Goal: Transaction & Acquisition: Purchase product/service

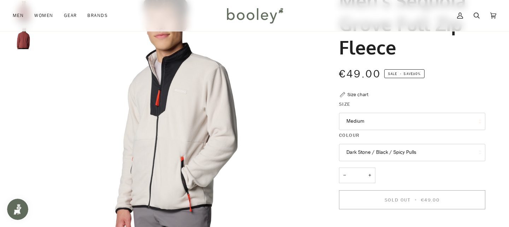
click at [407, 128] on button "Medium" at bounding box center [412, 121] width 146 height 17
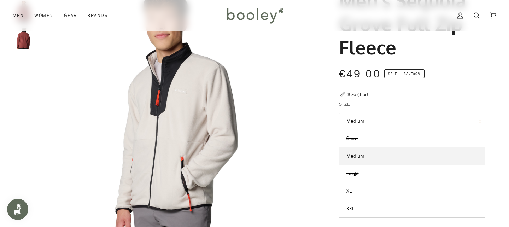
click at [403, 121] on button "Medium" at bounding box center [412, 121] width 146 height 17
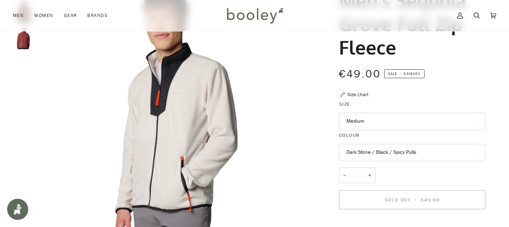
click at [402, 150] on button "Dark Stone / Black / Spicy Pulls" at bounding box center [412, 152] width 146 height 17
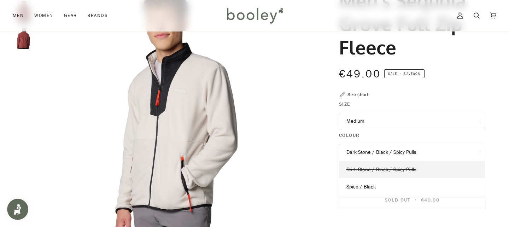
click at [402, 172] on span "Dark Stone / Black / Spicy Pulls" at bounding box center [381, 169] width 70 height 7
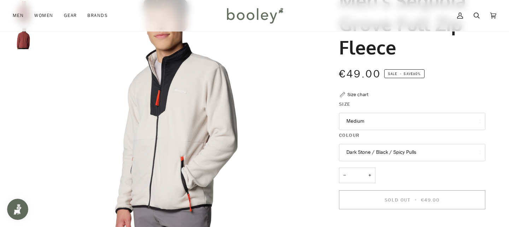
click at [405, 157] on button "Dark Stone / Black / Spicy Pulls" at bounding box center [412, 152] width 146 height 17
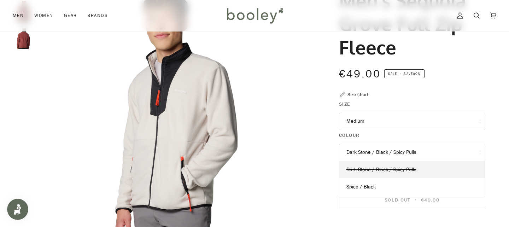
click at [416, 132] on legend "Colour" at bounding box center [412, 136] width 146 height 11
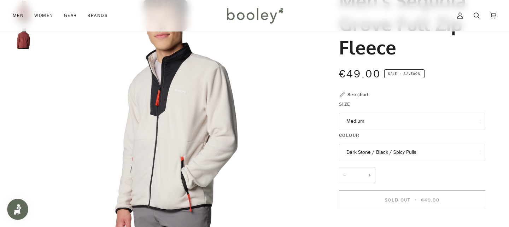
click at [419, 125] on button "Medium" at bounding box center [412, 121] width 146 height 17
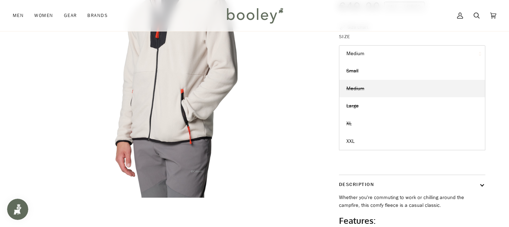
scroll to position [114, 0]
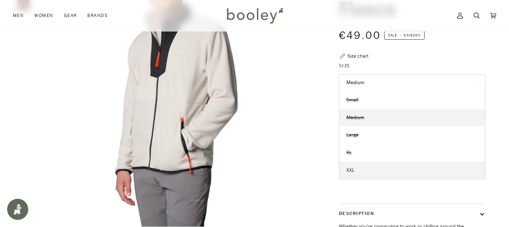
click at [386, 170] on link "XXL" at bounding box center [412, 171] width 146 height 18
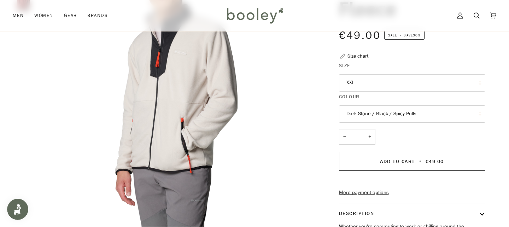
click at [401, 115] on button "Dark Stone / Black / Spicy Pulls" at bounding box center [412, 113] width 146 height 17
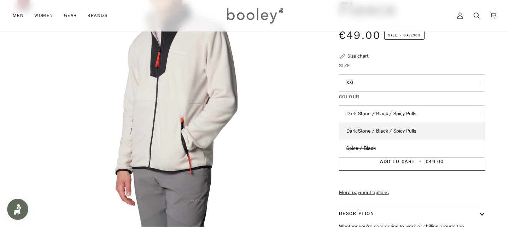
click at [429, 113] on button "Dark Stone / Black / Spicy Pulls" at bounding box center [412, 113] width 146 height 17
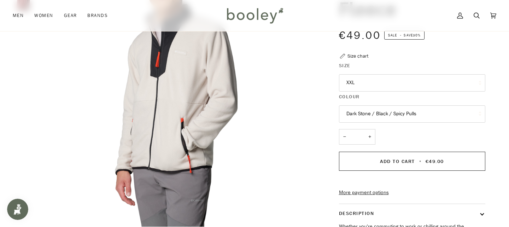
click at [408, 113] on button "Dark Stone / Black / Spicy Pulls" at bounding box center [412, 113] width 146 height 17
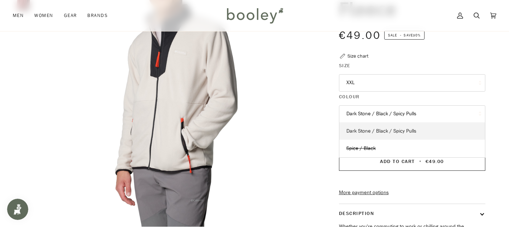
click at [419, 132] on link "Dark Stone / Black / Spicy Pulls" at bounding box center [412, 131] width 146 height 18
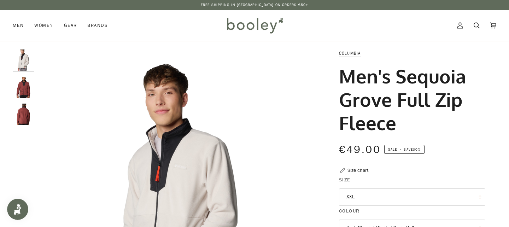
click at [23, 93] on img "Men's Sequoia Grove Full Zip Fleece" at bounding box center [23, 87] width 21 height 21
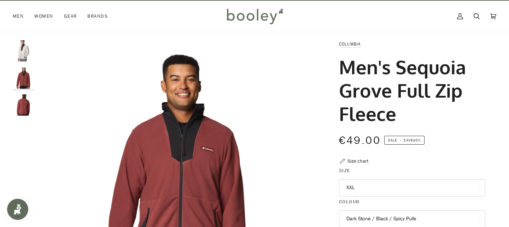
scroll to position [7, 0]
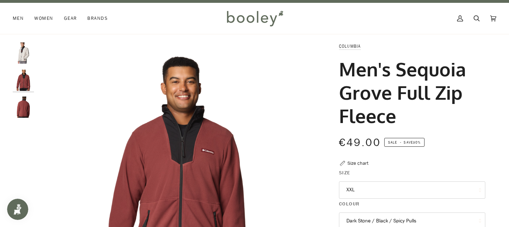
click at [27, 53] on img "Men's Sequoia Grove Full Zip Fleece" at bounding box center [23, 52] width 21 height 21
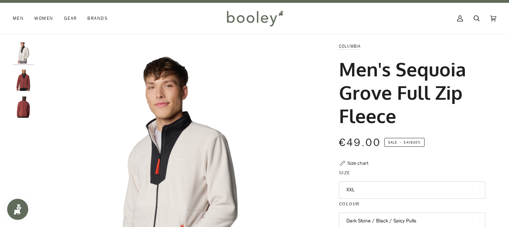
click at [26, 89] on img "Men's Sequoia Grove Full Zip Fleece" at bounding box center [23, 80] width 21 height 21
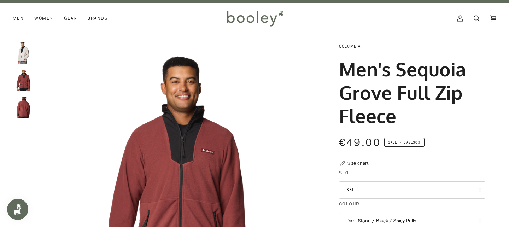
click at [23, 53] on img "Men's Sequoia Grove Full Zip Fleece" at bounding box center [23, 52] width 21 height 21
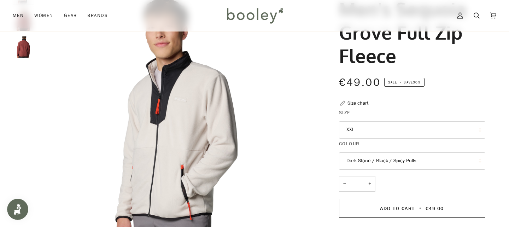
scroll to position [67, 0]
click at [377, 157] on button "Dark Stone / Black / Spicy Pulls" at bounding box center [412, 160] width 146 height 17
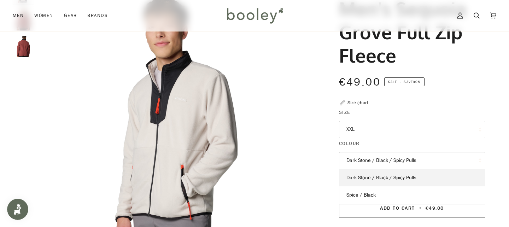
click at [387, 128] on button "XXL" at bounding box center [412, 129] width 146 height 17
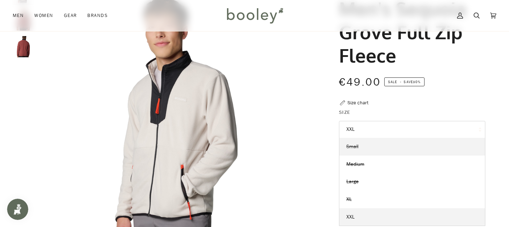
click at [370, 150] on link "Small" at bounding box center [412, 147] width 146 height 18
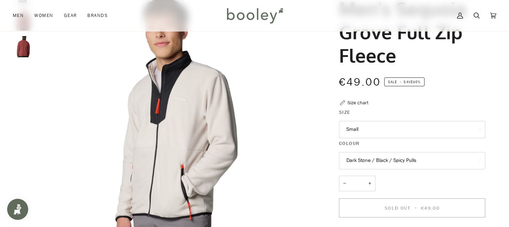
click at [375, 158] on button "Dark Stone / Black / Spicy Pulls" at bounding box center [412, 160] width 146 height 17
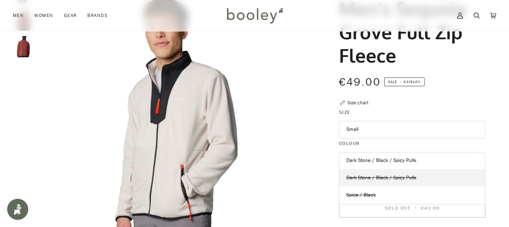
click at [377, 159] on button "Dark Stone / Black / Spicy Pulls" at bounding box center [412, 160] width 146 height 17
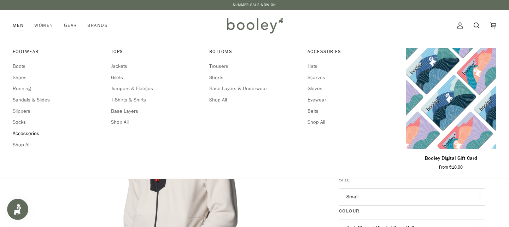
click at [22, 135] on span "Accessories" at bounding box center [58, 134] width 90 height 8
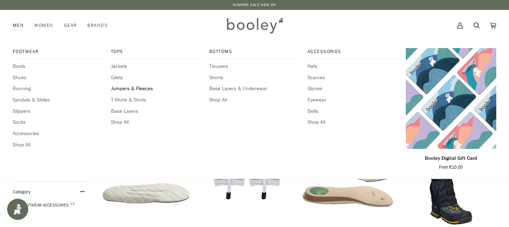
click at [130, 87] on span "Jumpers & Fleeces" at bounding box center [156, 89] width 90 height 8
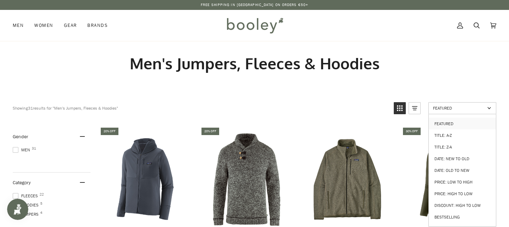
click at [434, 105] on span "Featured" at bounding box center [459, 108] width 52 height 6
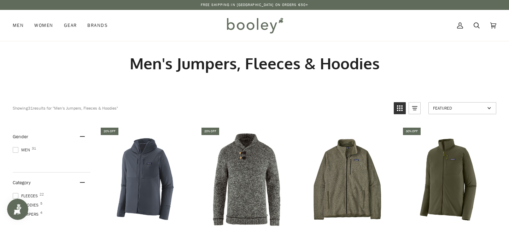
click at [434, 105] on span "Featured" at bounding box center [459, 108] width 52 height 6
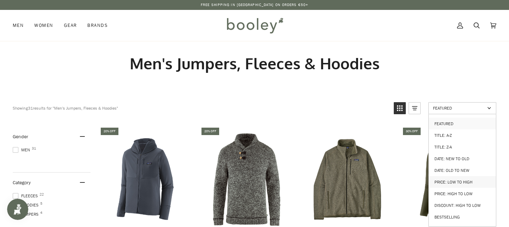
click at [469, 180] on link "Price: Low to High" at bounding box center [462, 182] width 67 height 12
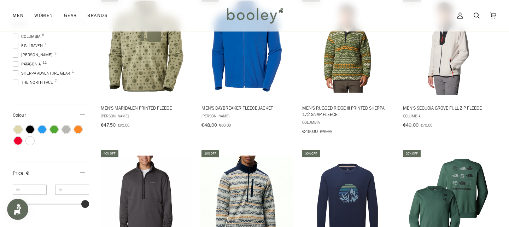
scroll to position [272, 0]
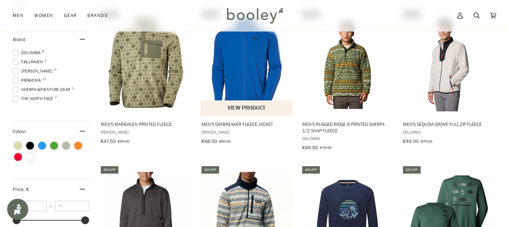
click at [261, 69] on img "Men's Daybreaker Fleece Jacket" at bounding box center [246, 62] width 93 height 93
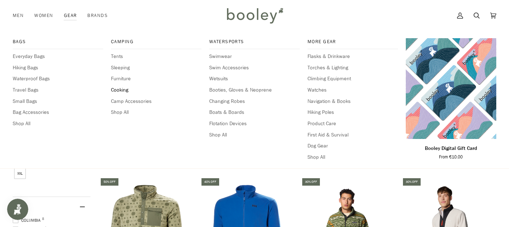
scroll to position [80, 0]
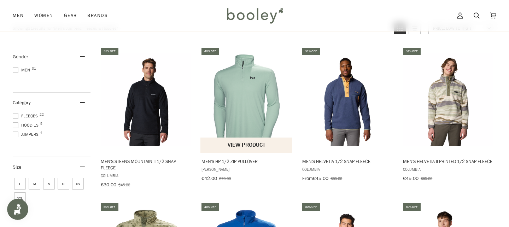
click at [258, 88] on img "Men's HP 1/2 Zip Pullover" at bounding box center [246, 99] width 93 height 93
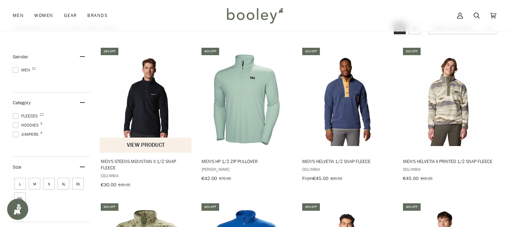
click at [152, 98] on img "Men's Steens Mountain II 1/2 Snap Fleece" at bounding box center [146, 99] width 93 height 93
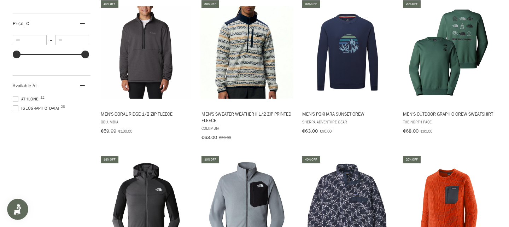
scroll to position [0, 0]
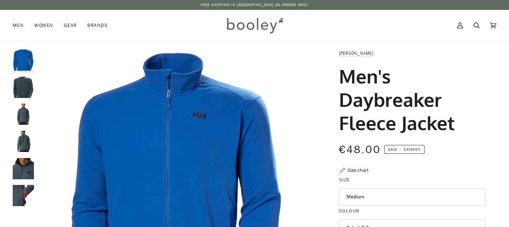
click at [29, 90] on img "Helly Hansen Men's Daybreaker Fleece Jacket Alpine Frost - Booley Galway" at bounding box center [23, 87] width 21 height 21
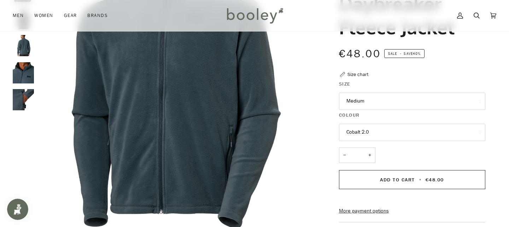
click at [366, 127] on button "Cobalt 2.0" at bounding box center [412, 132] width 146 height 17
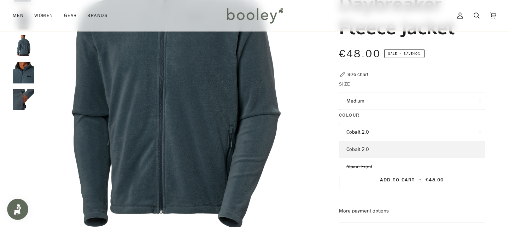
click at [382, 148] on link "Cobalt 2.0" at bounding box center [412, 150] width 146 height 18
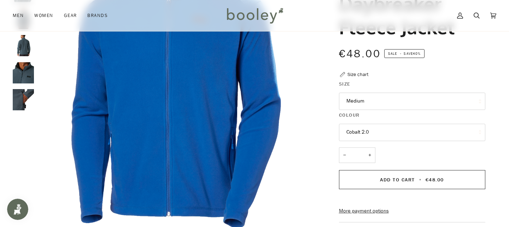
click at [384, 134] on button "Cobalt 2.0" at bounding box center [412, 132] width 146 height 17
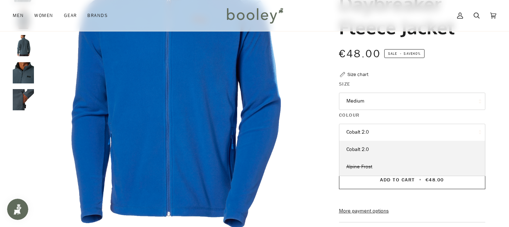
click at [380, 167] on link "Alpine Frost" at bounding box center [412, 167] width 146 height 18
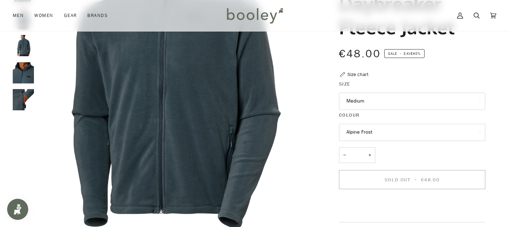
click at [388, 129] on button "Alpine Frost" at bounding box center [412, 132] width 146 height 17
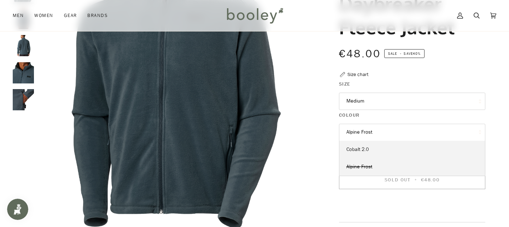
click at [375, 148] on link "Cobalt 2.0" at bounding box center [412, 150] width 146 height 18
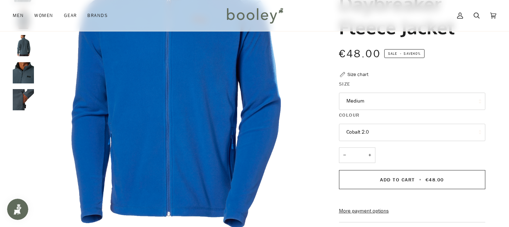
click at [381, 94] on button "Medium" at bounding box center [412, 101] width 146 height 17
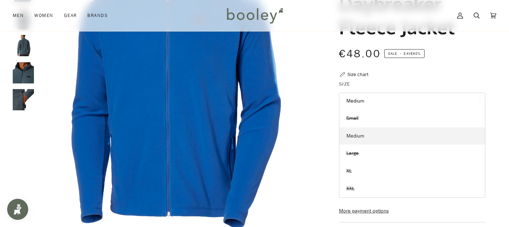
click at [377, 134] on link "Medium" at bounding box center [412, 136] width 146 height 18
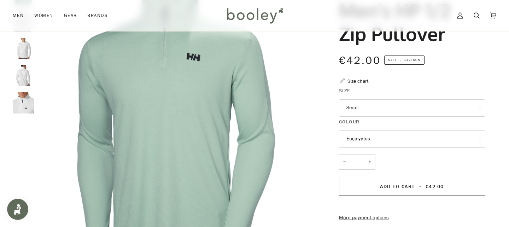
click at [19, 50] on img "Helly Hansen Men's HP 1/2 Zip Pullover White - Booley Galway" at bounding box center [23, 48] width 21 height 21
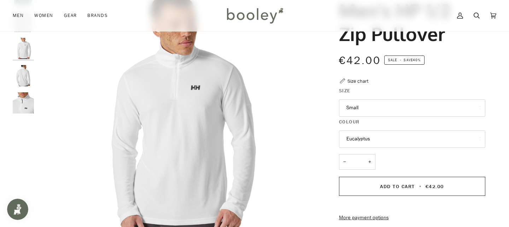
click at [354, 138] on button "Eucalyptus" at bounding box center [412, 138] width 146 height 17
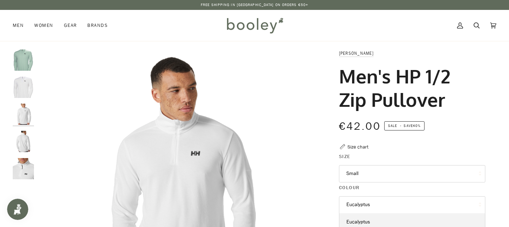
click at [24, 60] on img "Helly Hansen Men's HP 1/2 Zip Pullover Eucalyptus - Booley Galway" at bounding box center [23, 59] width 21 height 21
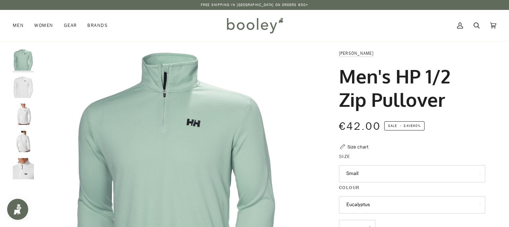
click at [29, 92] on img "Helly Hansen Men's HP 1/2 Zip Pullover White - Booley Galway" at bounding box center [23, 87] width 21 height 21
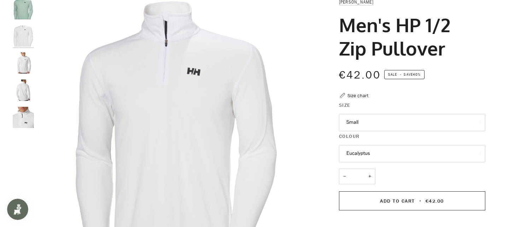
scroll to position [77, 0]
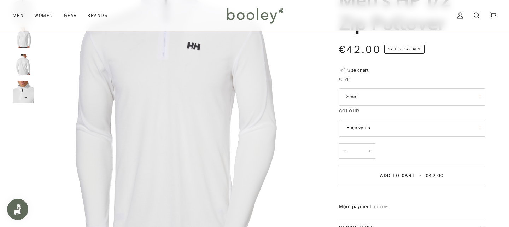
click at [378, 135] on button "Eucalyptus" at bounding box center [412, 127] width 146 height 17
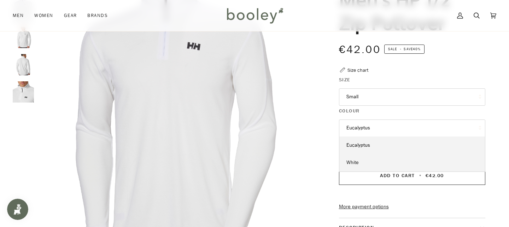
click at [366, 164] on link "White" at bounding box center [412, 163] width 146 height 18
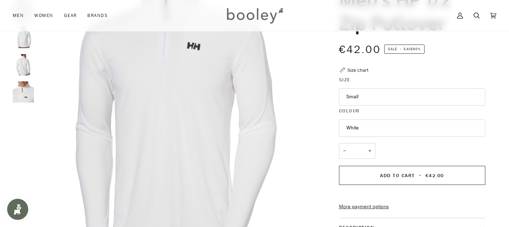
click at [370, 102] on button "Small" at bounding box center [412, 96] width 146 height 17
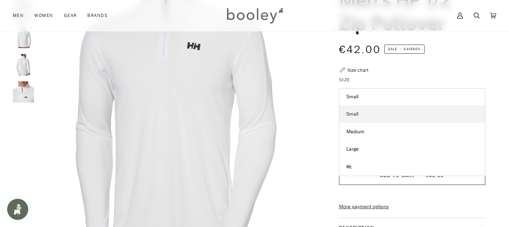
click at [370, 110] on link "Small" at bounding box center [412, 114] width 146 height 18
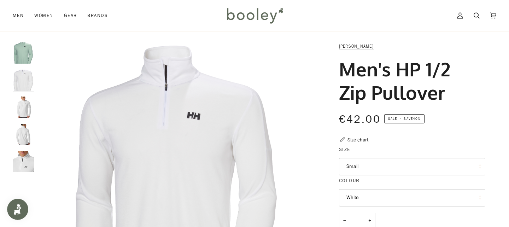
scroll to position [31, 0]
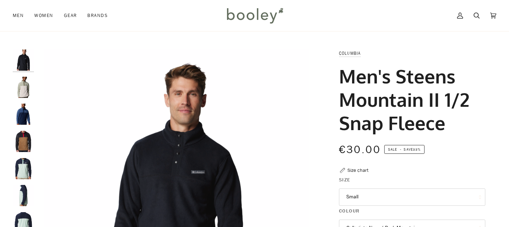
scroll to position [57, 0]
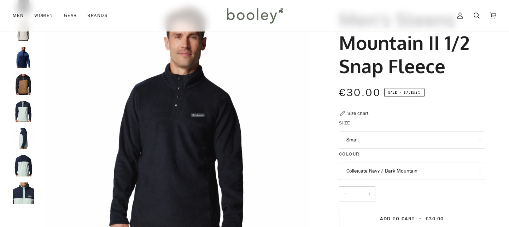
click at [25, 58] on img "Men's Steens Mountain II 1/2 Snap Fleece" at bounding box center [23, 57] width 21 height 21
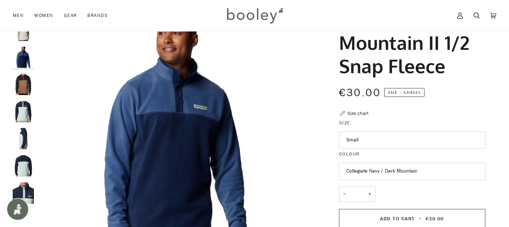
scroll to position [0, 0]
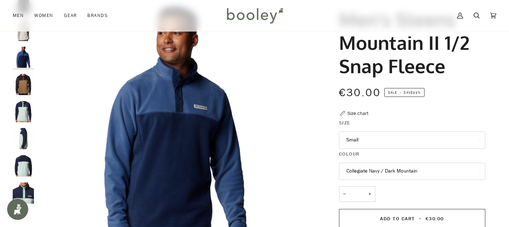
click at [399, 176] on button "Collegiate Navy / Dark Mountain" at bounding box center [412, 171] width 146 height 17
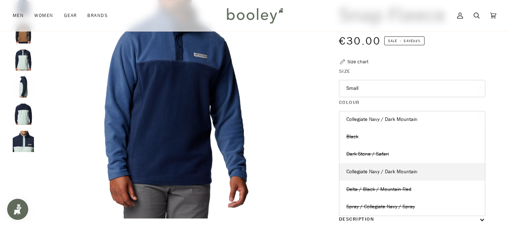
scroll to position [109, 0]
click at [394, 172] on span "Collegiate Navy / Dark Mountain" at bounding box center [381, 171] width 71 height 7
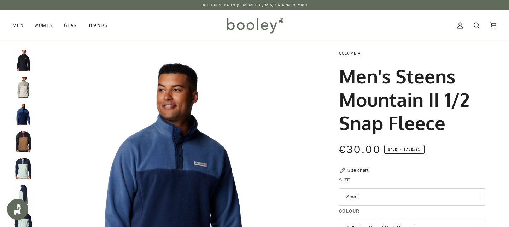
click at [26, 88] on img "Men's Steens Mountain II 1/2 Snap Fleece" at bounding box center [23, 87] width 21 height 21
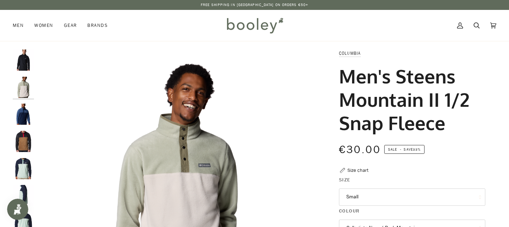
click at [26, 63] on img "Men's Steens Mountain II 1/2 Snap Fleece" at bounding box center [23, 59] width 21 height 21
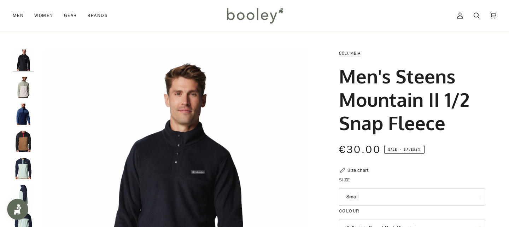
scroll to position [41, 0]
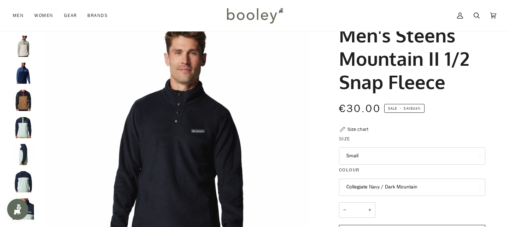
click at [27, 74] on img "Men's Steens Mountain II 1/2 Snap Fleece" at bounding box center [23, 73] width 21 height 21
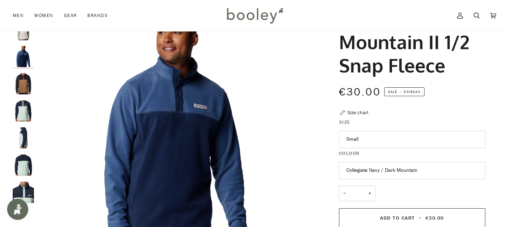
scroll to position [59, 0]
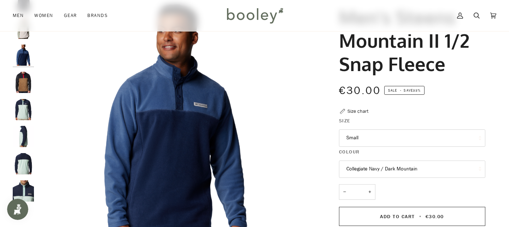
click at [26, 114] on img "Columbia Men's Steens Mountain 1/2 Snap Fleece Spray / Collegiate Navy / Spray …" at bounding box center [23, 109] width 21 height 21
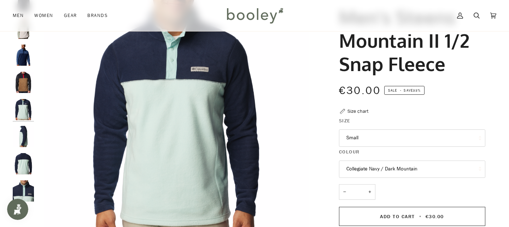
scroll to position [27, 0]
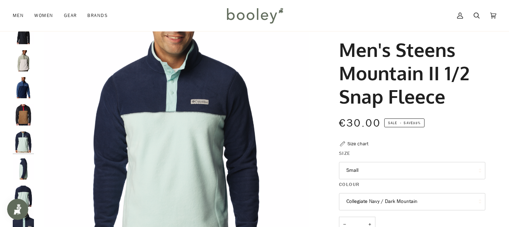
click at [24, 86] on img "Men's Steens Mountain II 1/2 Snap Fleece" at bounding box center [23, 87] width 21 height 21
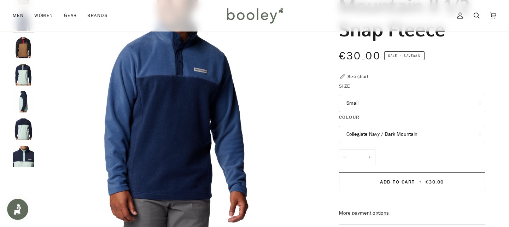
scroll to position [94, 0]
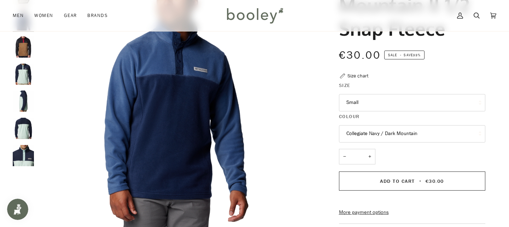
click at [394, 136] on button "Collegiate Navy / Dark Mountain" at bounding box center [412, 133] width 146 height 17
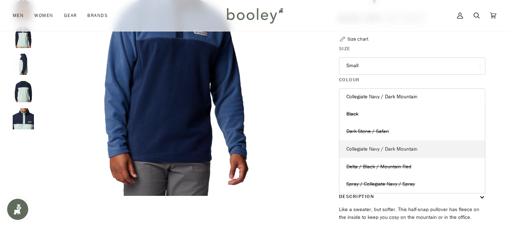
scroll to position [133, 0]
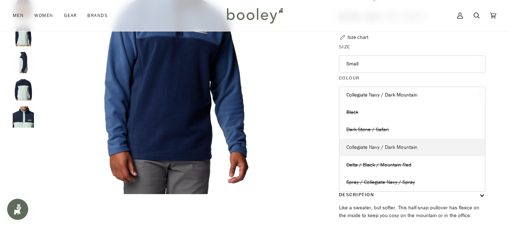
click at [406, 148] on span "Collegiate Navy / Dark Mountain" at bounding box center [381, 147] width 71 height 7
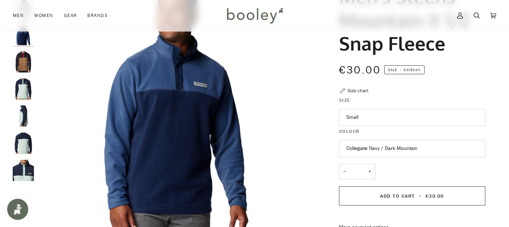
scroll to position [116, 0]
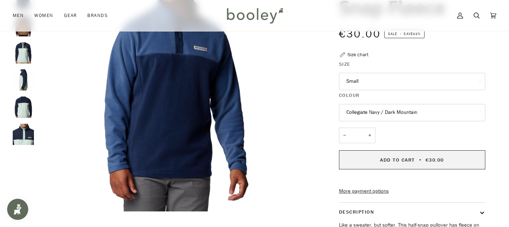
click at [377, 157] on button "Add to Cart • €30.00" at bounding box center [412, 159] width 146 height 19
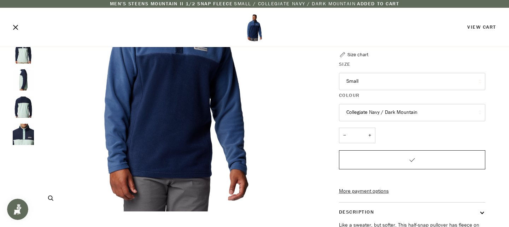
click at [230, 145] on img "Men's Steens Mountain II 1/2 Snap Fleece" at bounding box center [175, 72] width 277 height 277
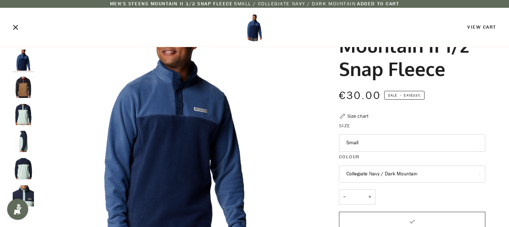
scroll to position [0, 0]
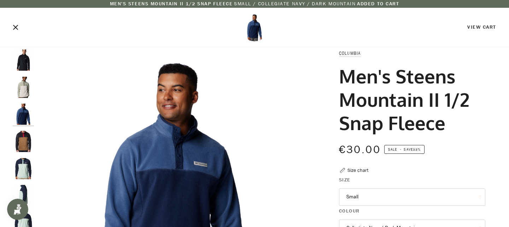
click at [12, 28] on div "View Cart" at bounding box center [254, 30] width 509 height 34
click at [14, 26] on icon "Close" at bounding box center [15, 27] width 5 height 5
